Goal: Task Accomplishment & Management: Complete application form

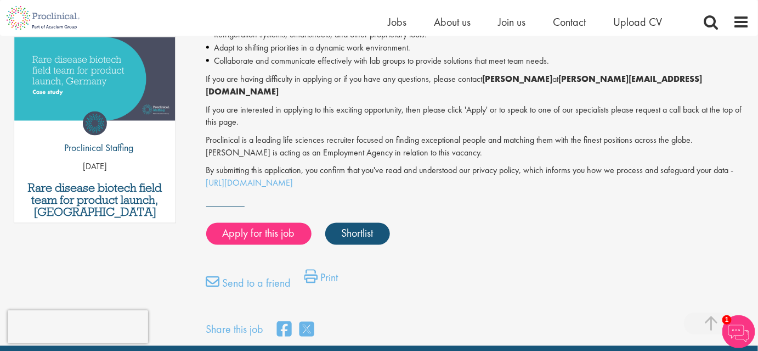
scroll to position [571, 0]
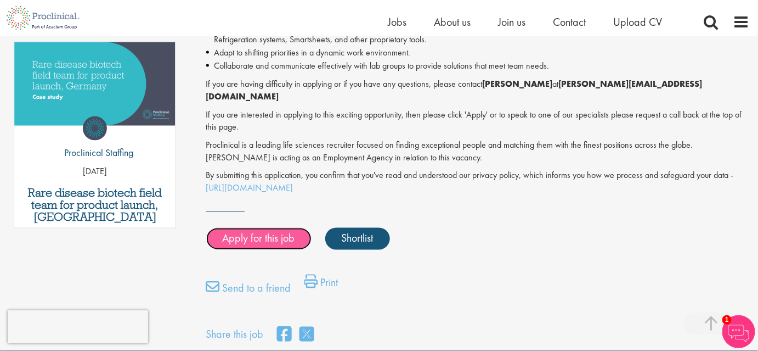
click at [228, 228] on link "Apply for this job" at bounding box center [258, 239] width 105 height 22
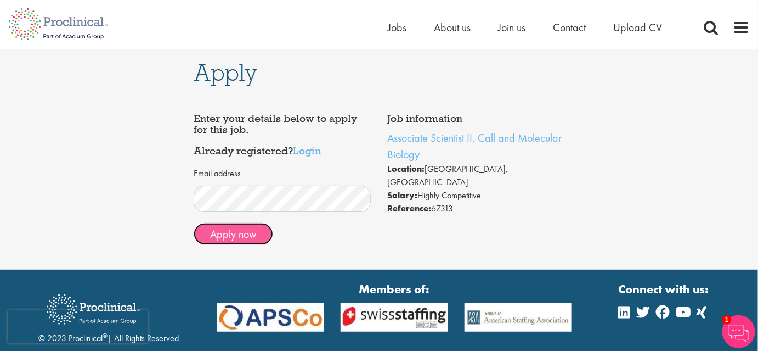
click at [244, 237] on button "Apply now" at bounding box center [234, 234] width 80 height 22
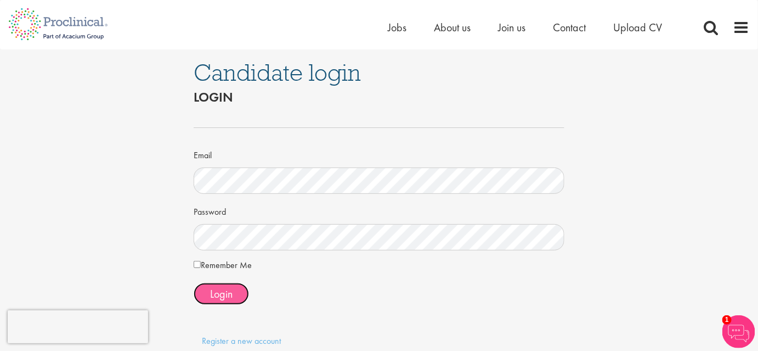
click at [219, 294] on span "Login" at bounding box center [221, 293] width 22 height 14
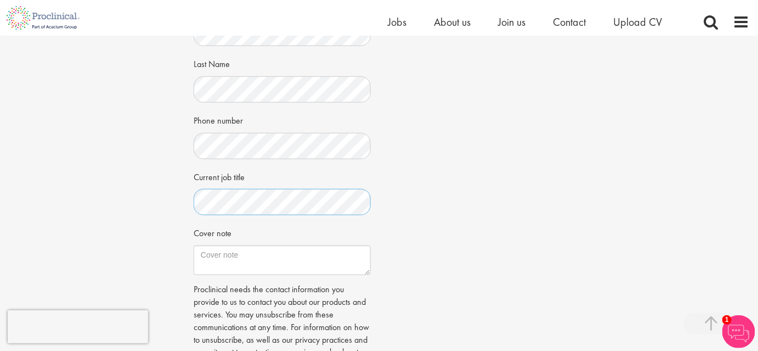
scroll to position [0, 2]
click at [412, 190] on div "Job information Associate Scientist II, Call and Molecular Biology Location: Ca…" at bounding box center [378, 101] width 387 height 611
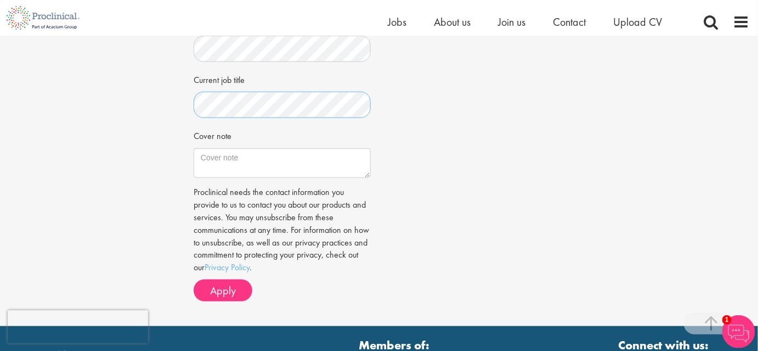
scroll to position [0, 3]
click at [422, 109] on div "Job information Associate Scientist II, Call and Molecular Biology Location: Ca…" at bounding box center [378, 4] width 387 height 611
click at [224, 292] on span "Apply" at bounding box center [223, 290] width 26 height 14
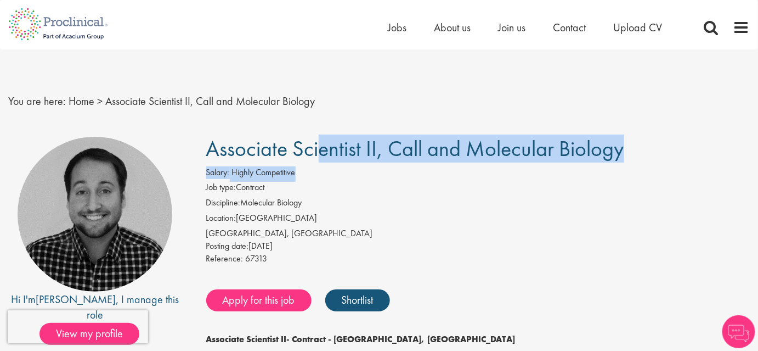
drag, startPoint x: 207, startPoint y: 151, endPoint x: 535, endPoint y: 166, distance: 328.4
click at [629, 146] on h1 "Associate Scientist II, Call and Molecular Biology" at bounding box center [478, 149] width 544 height 24
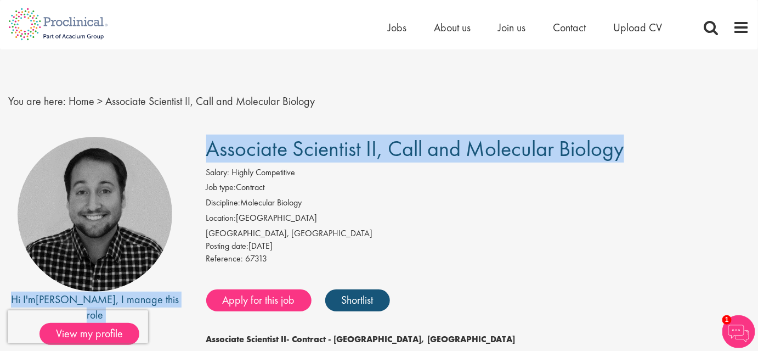
drag, startPoint x: 629, startPoint y: 146, endPoint x: 184, endPoint y: 138, distance: 445.1
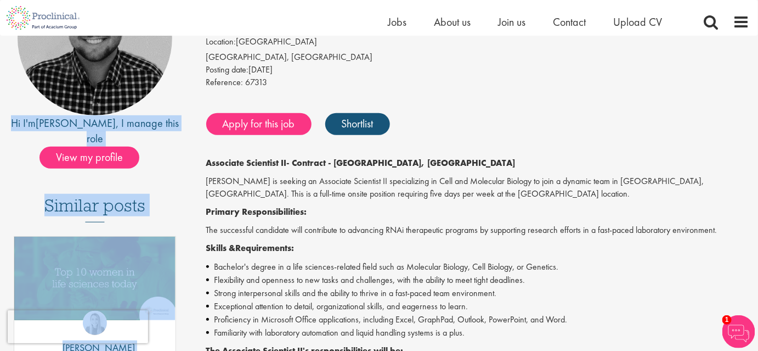
scroll to position [165, 0]
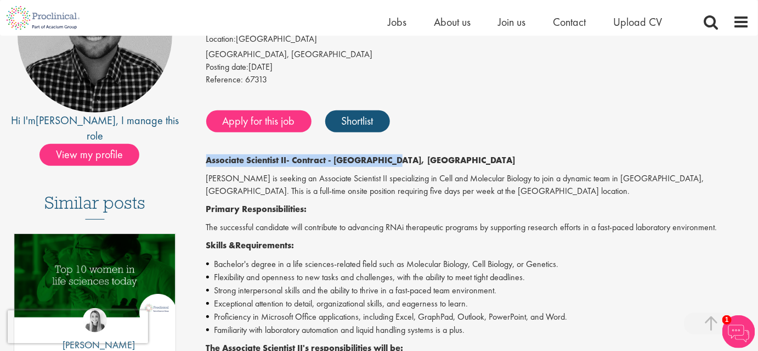
drag, startPoint x: 207, startPoint y: 160, endPoint x: 403, endPoint y: 160, distance: 195.9
click at [403, 160] on p "Associate Scientist II - Contract - [GEOGRAPHIC_DATA], [GEOGRAPHIC_DATA]" at bounding box center [478, 160] width 544 height 13
click at [448, 153] on div "Associate Scientist II, Call and Molecular Biology Salary: Highly Competitive J…" at bounding box center [474, 354] width 569 height 793
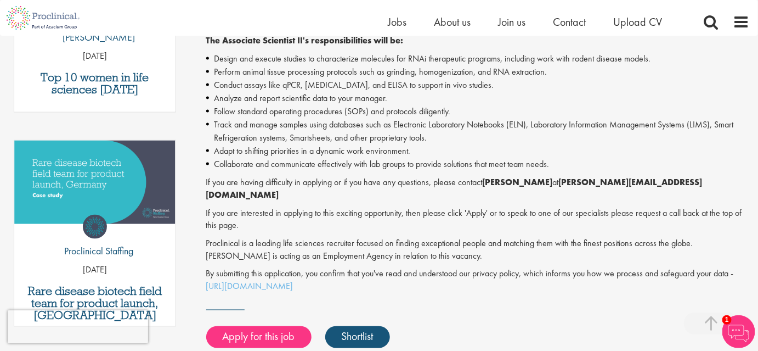
scroll to position [0, 0]
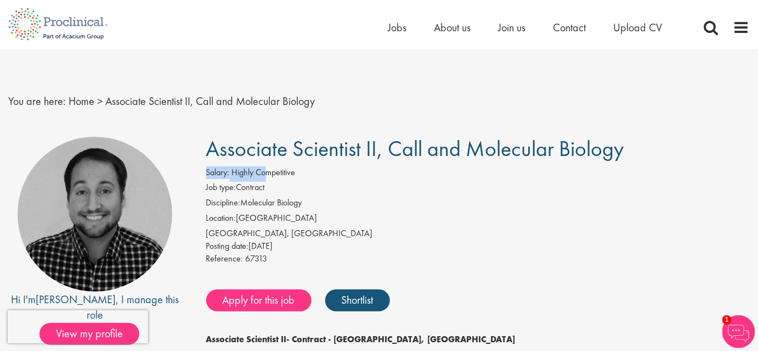
drag, startPoint x: 628, startPoint y: 157, endPoint x: 260, endPoint y: 173, distance: 368.6
click at [210, 149] on span "Associate Scientist II, Call and Molecular Biology" at bounding box center [415, 148] width 418 height 28
drag, startPoint x: 202, startPoint y: 151, endPoint x: 613, endPoint y: 146, distance: 411.0
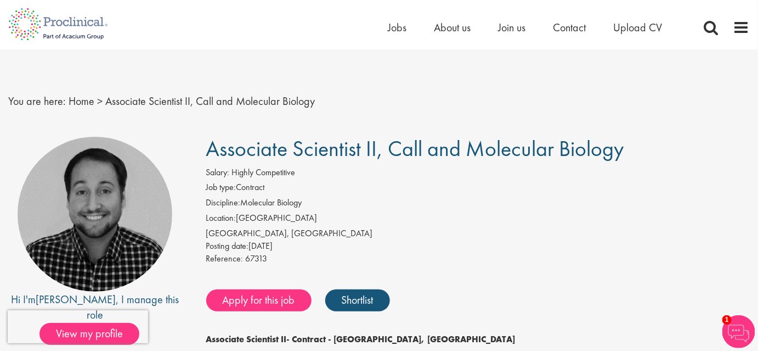
drag, startPoint x: 622, startPoint y: 147, endPoint x: 206, endPoint y: 146, distance: 415.9
click at [206, 146] on span "Associate Scientist II, Call and Molecular Biology" at bounding box center [415, 148] width 418 height 28
drag, startPoint x: 207, startPoint y: 149, endPoint x: 639, endPoint y: 143, distance: 431.9
click at [639, 143] on h1 "Associate Scientist II, Call and Molecular Biology" at bounding box center [478, 149] width 544 height 24
copy span "Associate Scientist II, Call and Molecular Biology"
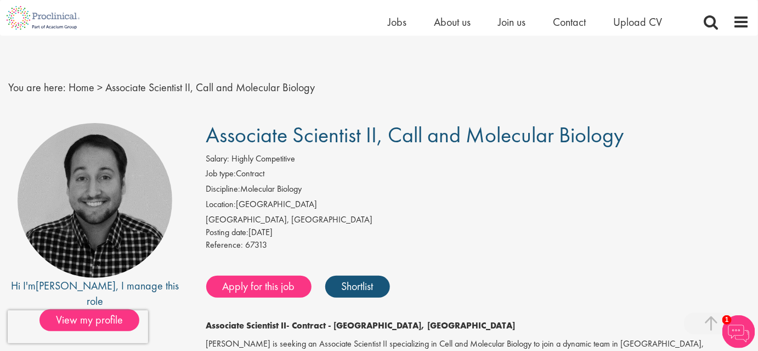
scroll to position [306, 0]
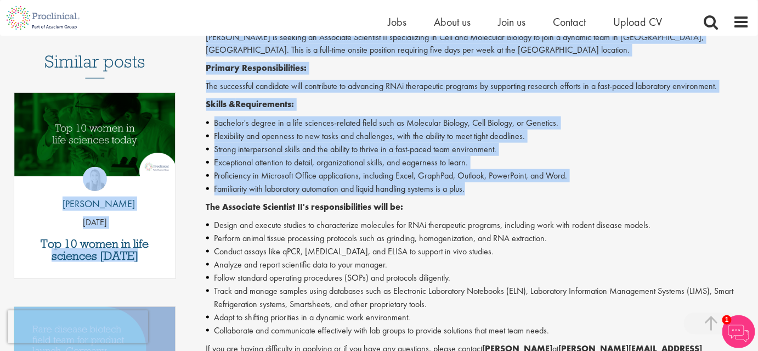
drag, startPoint x: 476, startPoint y: 192, endPoint x: 189, endPoint y: 100, distance: 301.6
click at [189, 100] on div "Hi I'm [PERSON_NAME] , I manage this role View my profile Similar posts Top 10 …" at bounding box center [379, 213] width 758 height 793
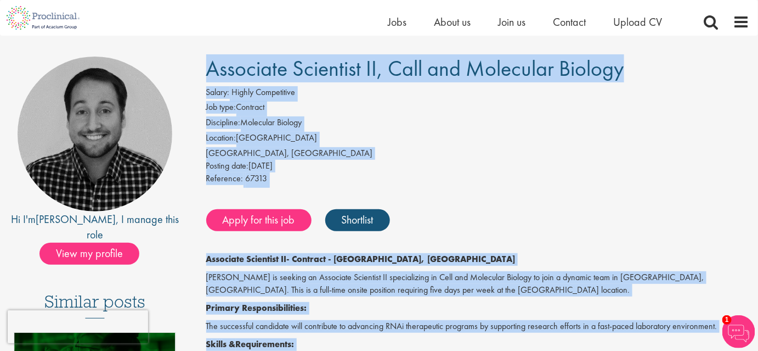
scroll to position [65, 0]
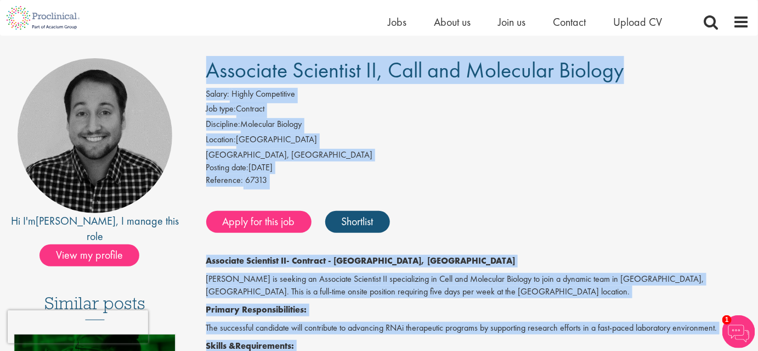
click at [450, 127] on li "Discipline: Molecular Biology" at bounding box center [478, 125] width 544 height 15
drag, startPoint x: 630, startPoint y: 71, endPoint x: 205, endPoint y: 74, distance: 425.8
copy span "Associate Scientist II, Call and Molecular Biology"
